Goal: Transaction & Acquisition: Purchase product/service

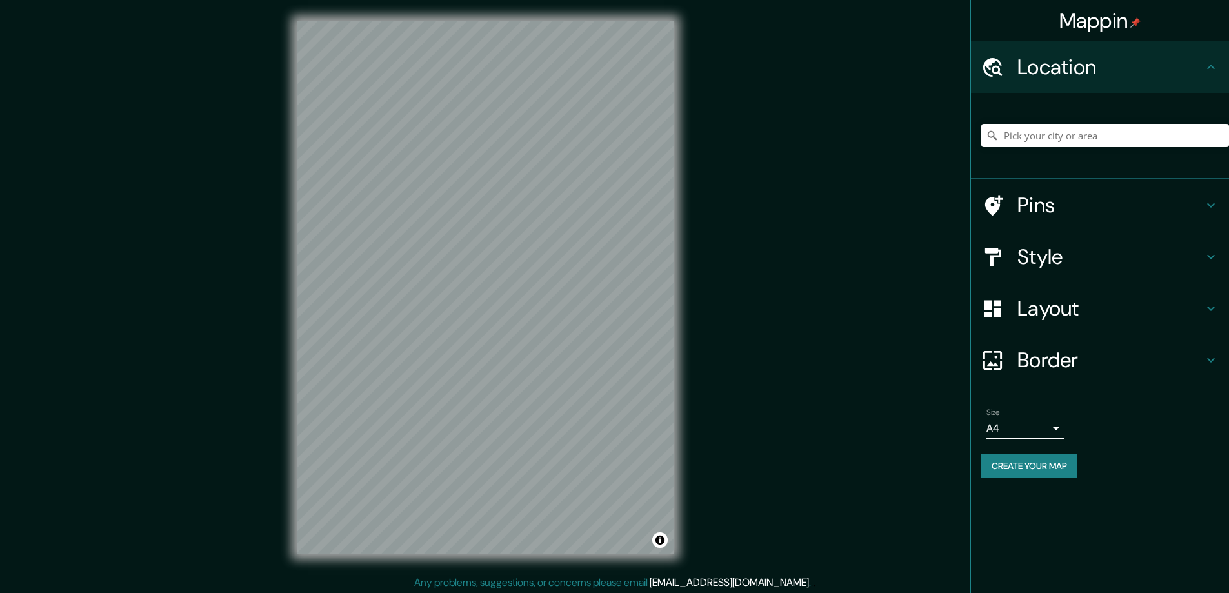
click at [1049, 263] on h4 "Style" at bounding box center [1110, 257] width 186 height 26
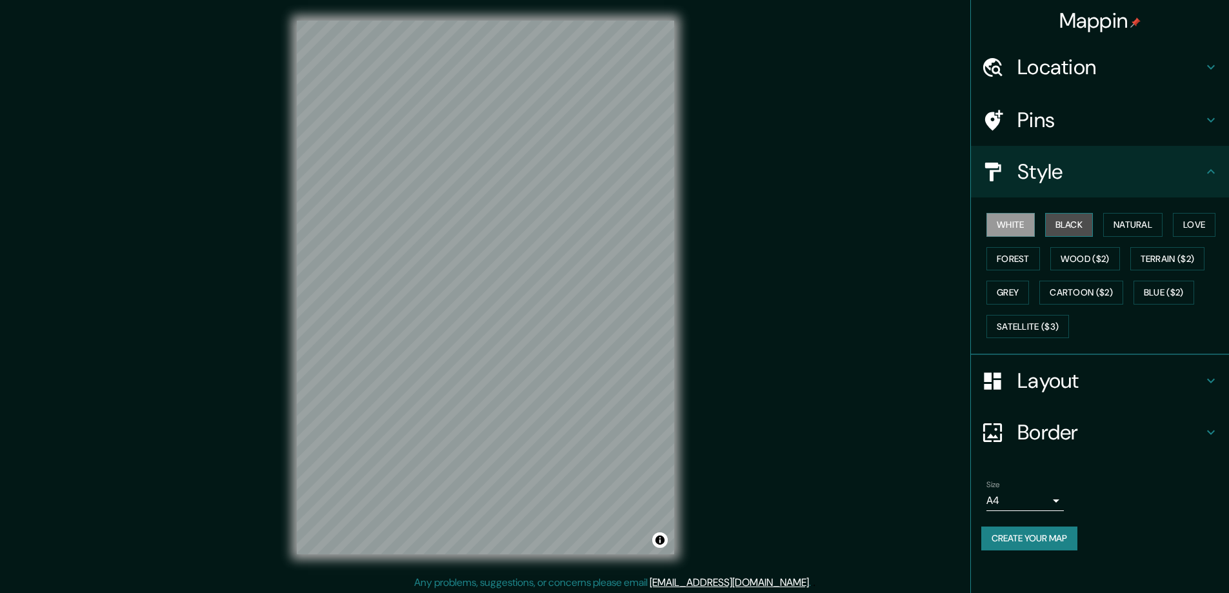
click at [1073, 221] on button "Black" at bounding box center [1069, 225] width 48 height 24
click at [1050, 380] on h4 "Layout" at bounding box center [1110, 381] width 186 height 26
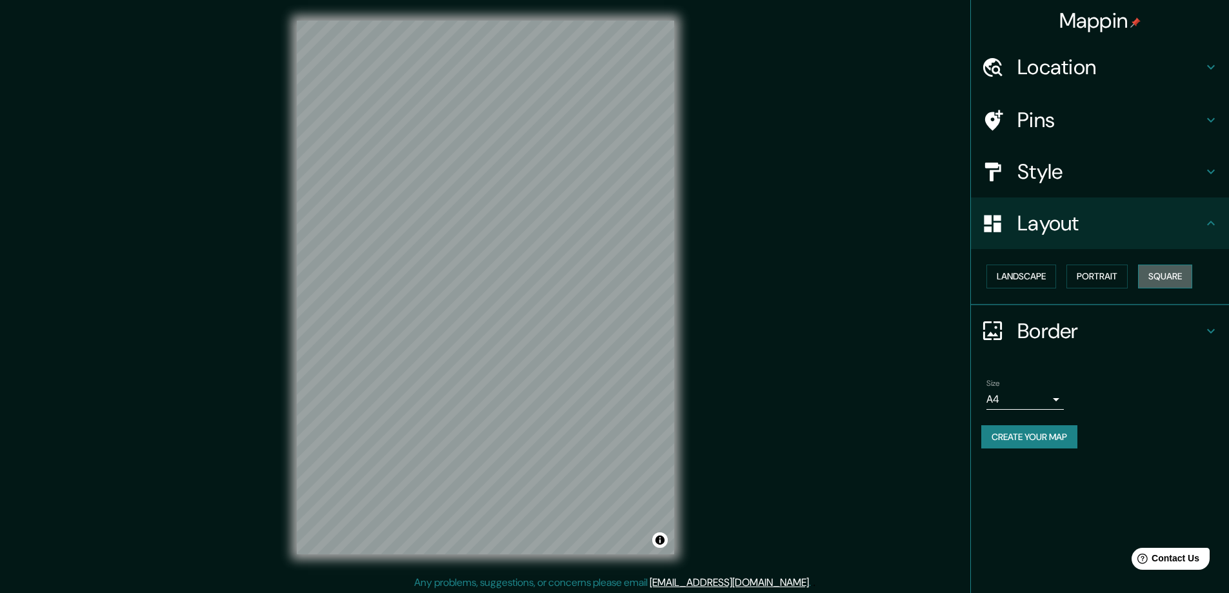
click at [1162, 277] on button "Square" at bounding box center [1165, 276] width 54 height 24
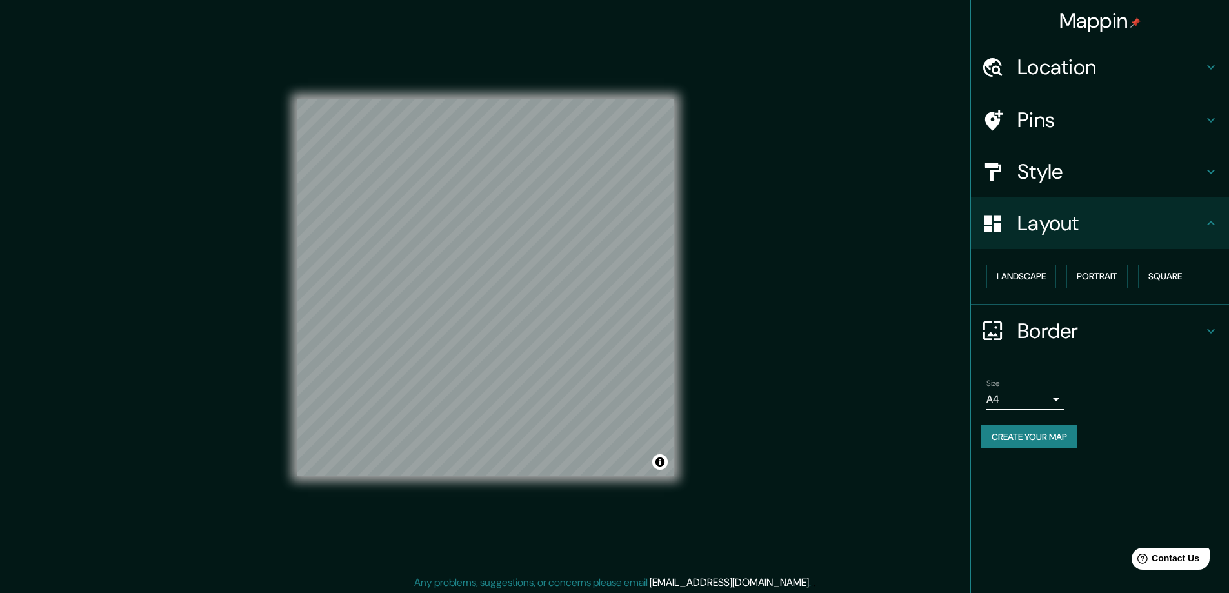
click at [1054, 397] on body "Mappin Location Pins Style Layout Landscape Portrait Square Border Choose a bor…" at bounding box center [614, 296] width 1229 height 593
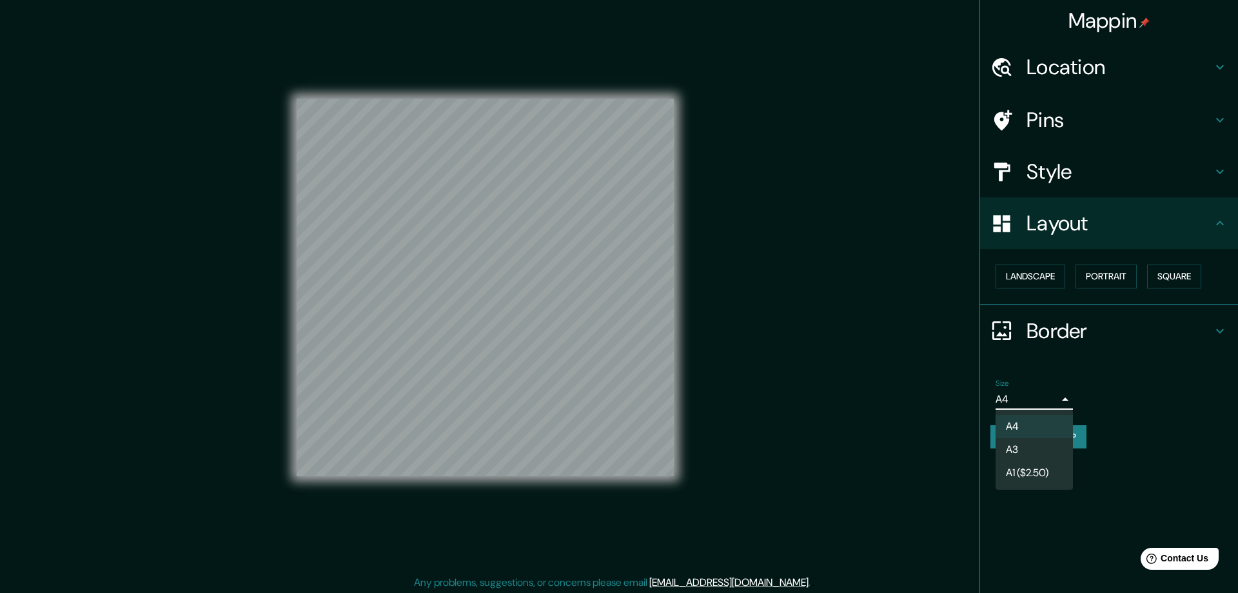
click at [1018, 444] on li "A3" at bounding box center [1034, 449] width 77 height 23
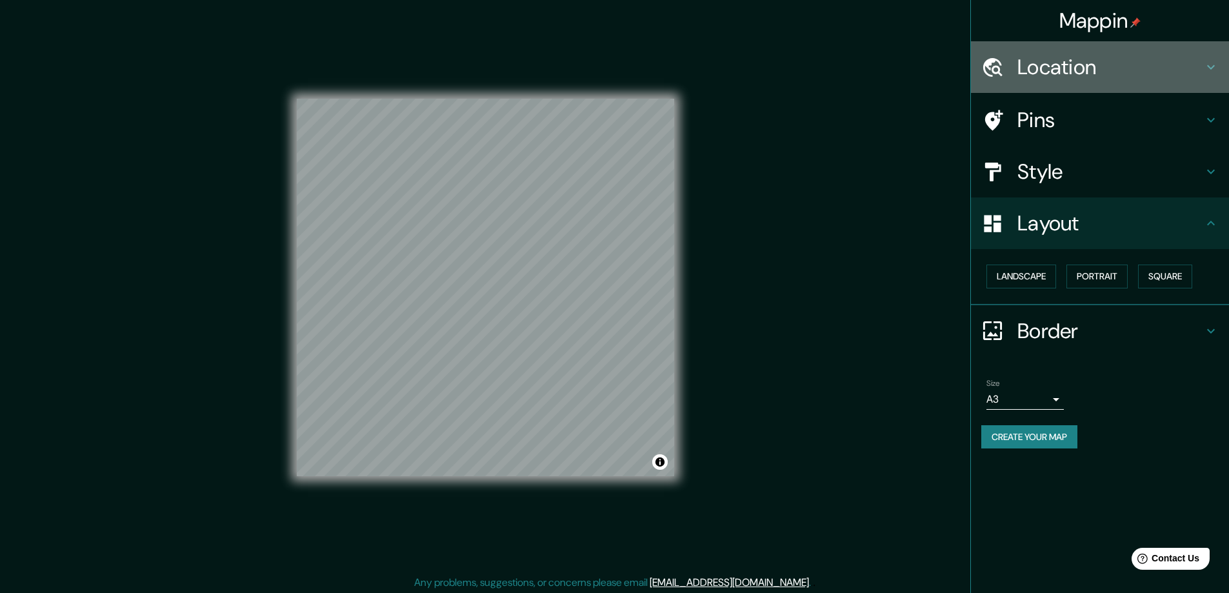
click at [1024, 69] on h4 "Location" at bounding box center [1110, 67] width 186 height 26
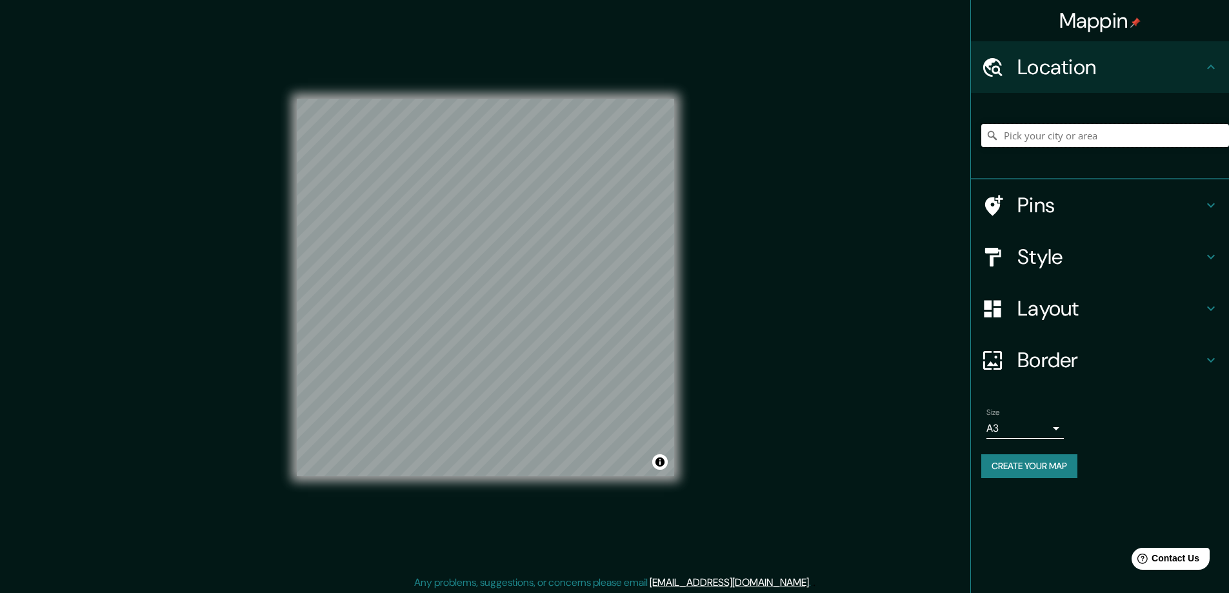
paste input "[STREET_ADDRESS][US_STATE]"
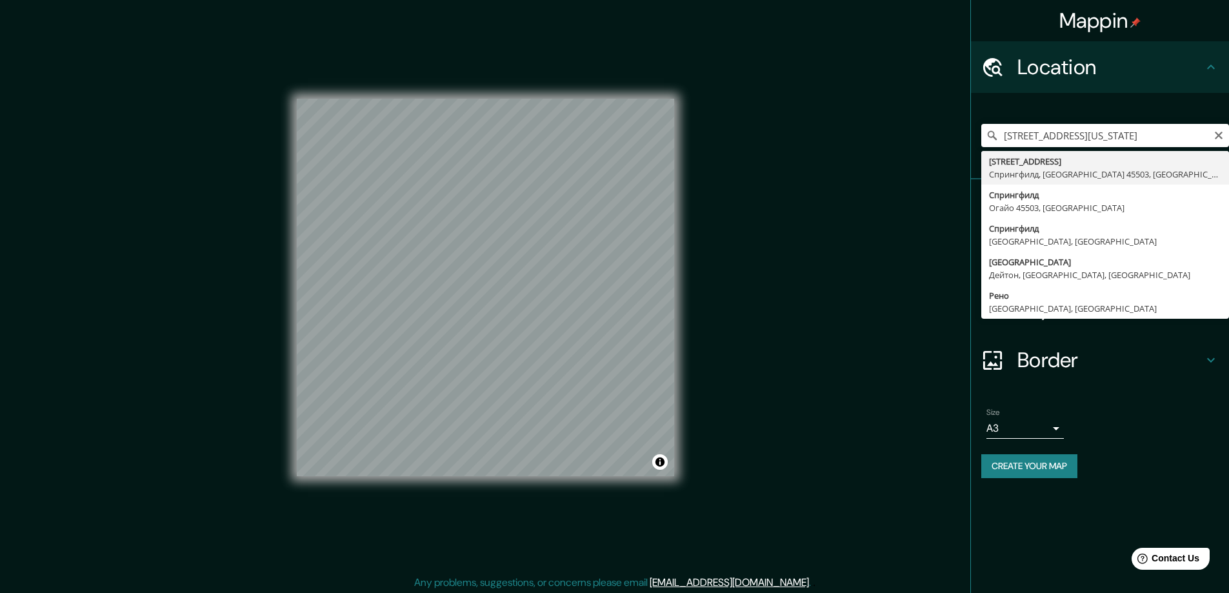
type input "[STREET_ADDRESS]"
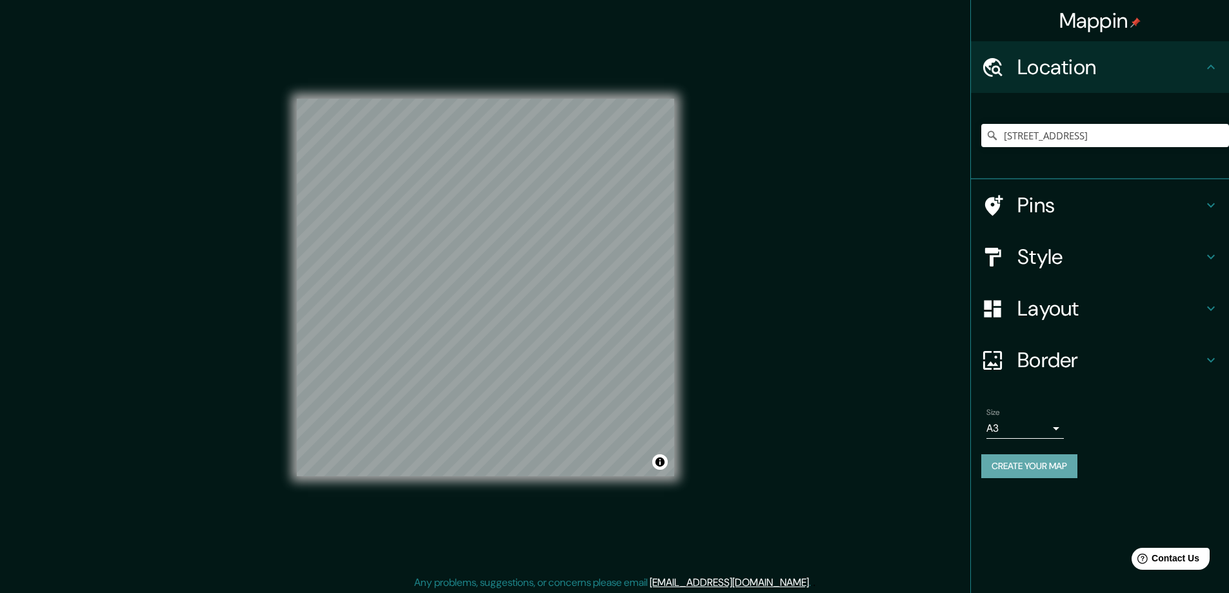
click at [1004, 459] on button "Create your map" at bounding box center [1029, 466] width 96 height 24
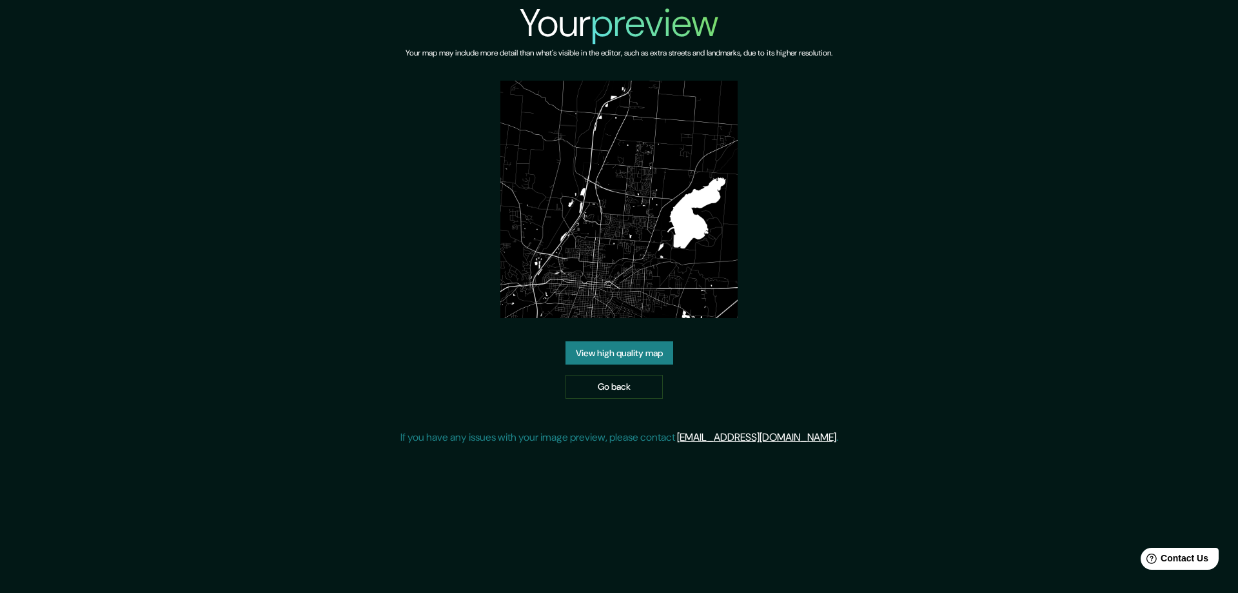
click at [596, 347] on link "View high quality map" at bounding box center [620, 353] width 108 height 24
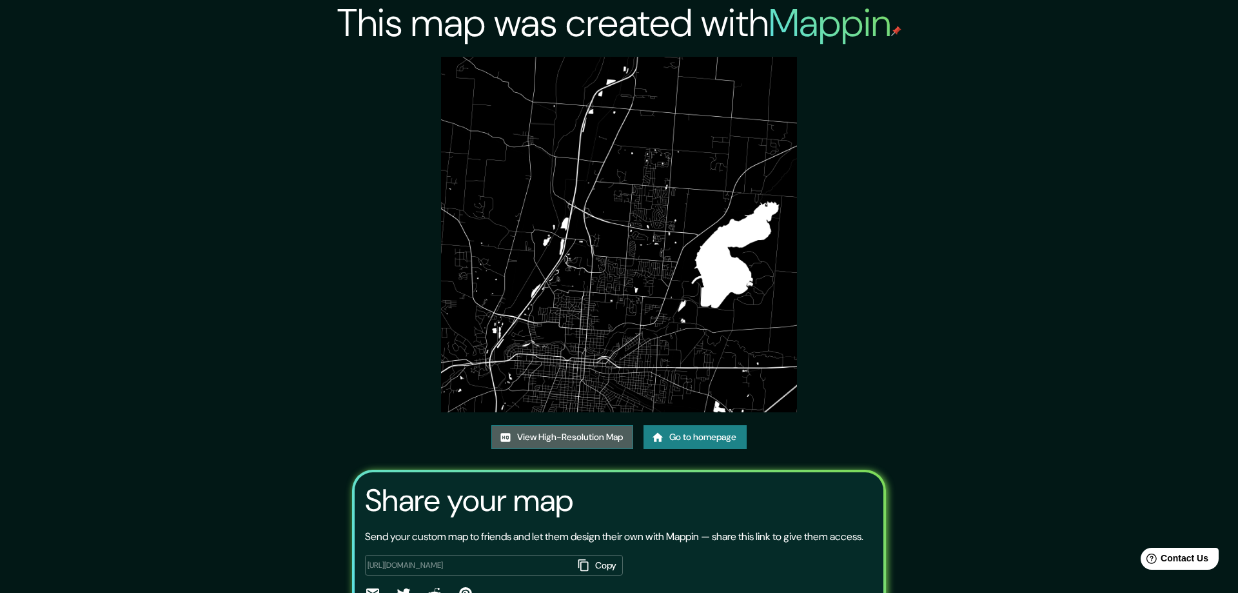
click at [558, 425] on link "View High-Resolution Map" at bounding box center [563, 437] width 142 height 24
